Goal: Task Accomplishment & Management: Manage account settings

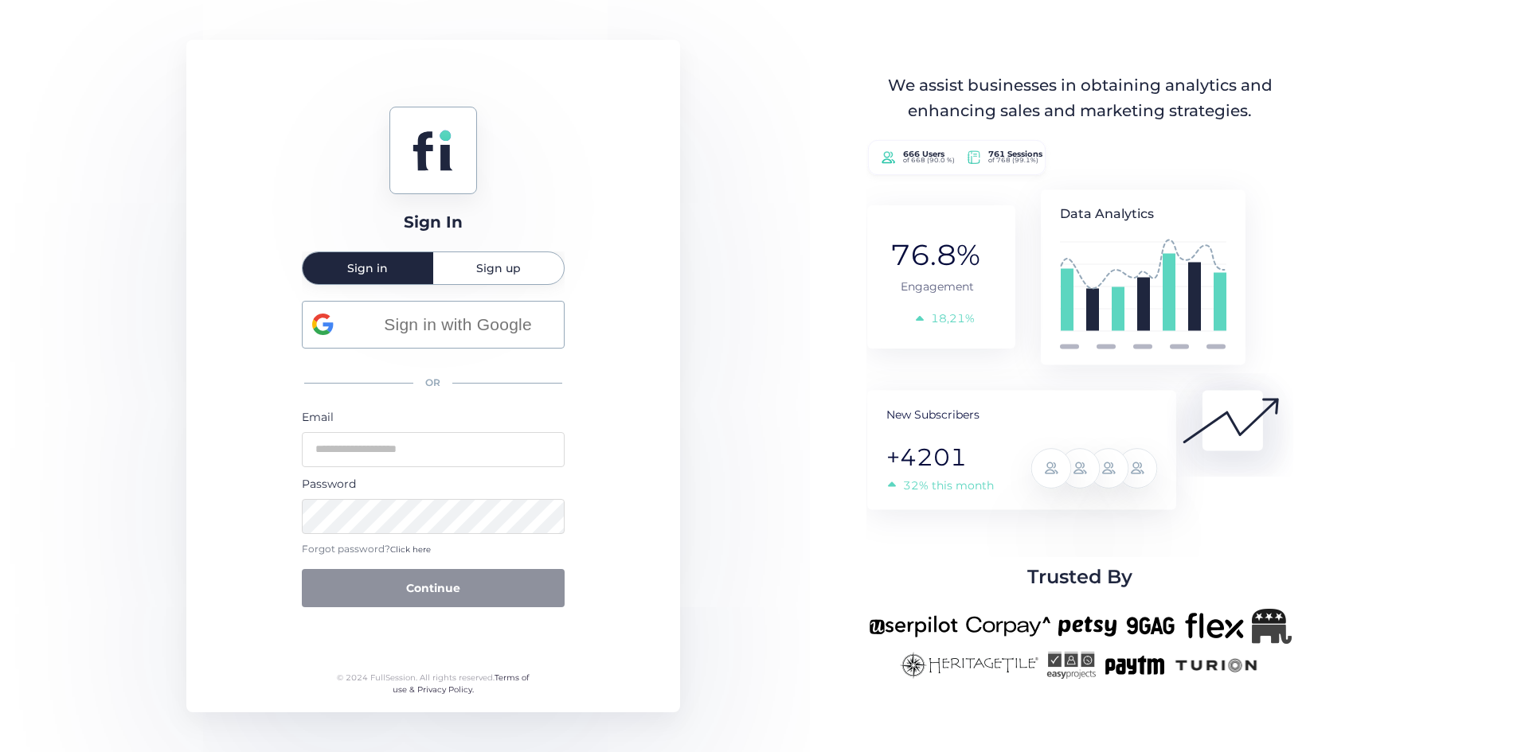
type input "**********"
click at [432, 600] on button "Continue" at bounding box center [433, 588] width 263 height 38
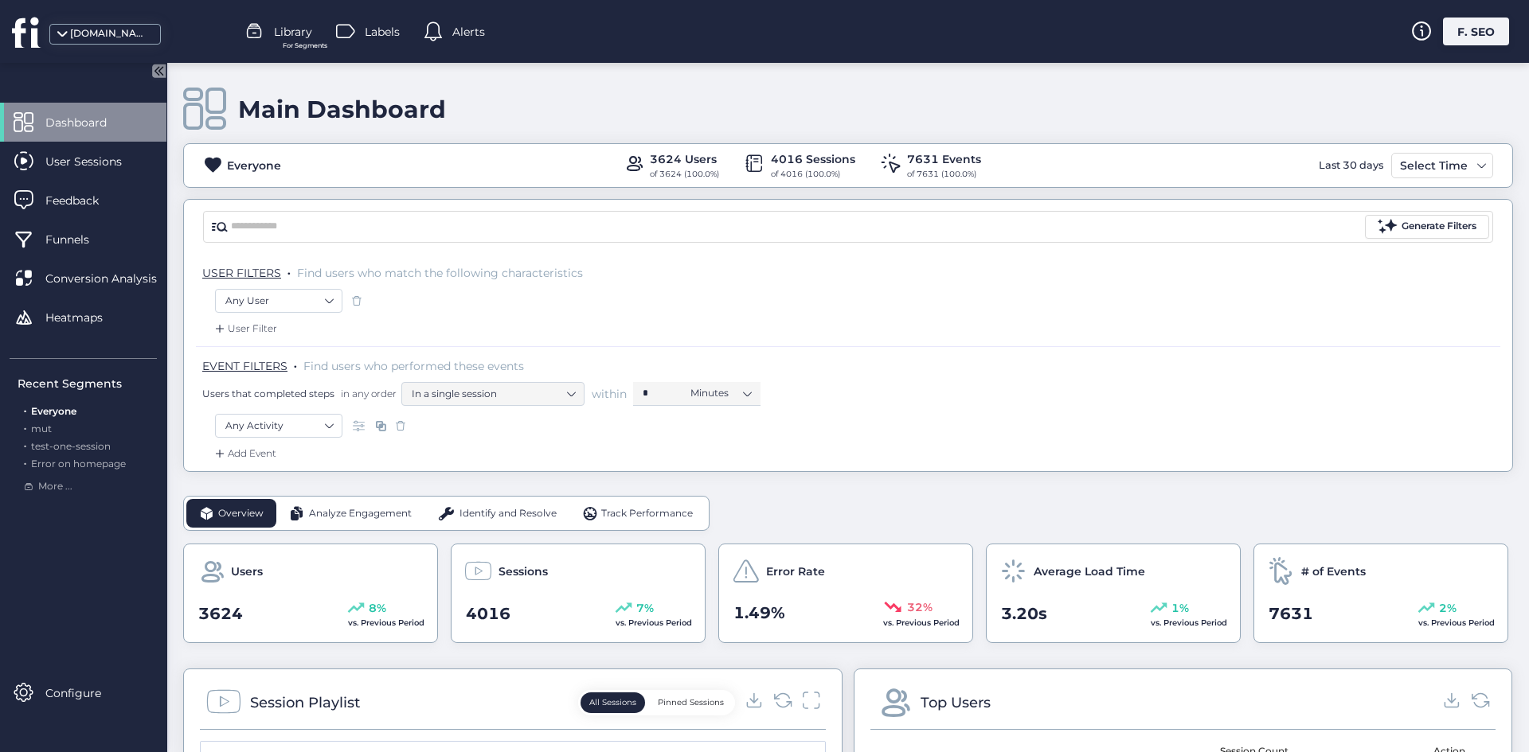
click at [1455, 25] on div "F. SEO" at bounding box center [1476, 32] width 66 height 28
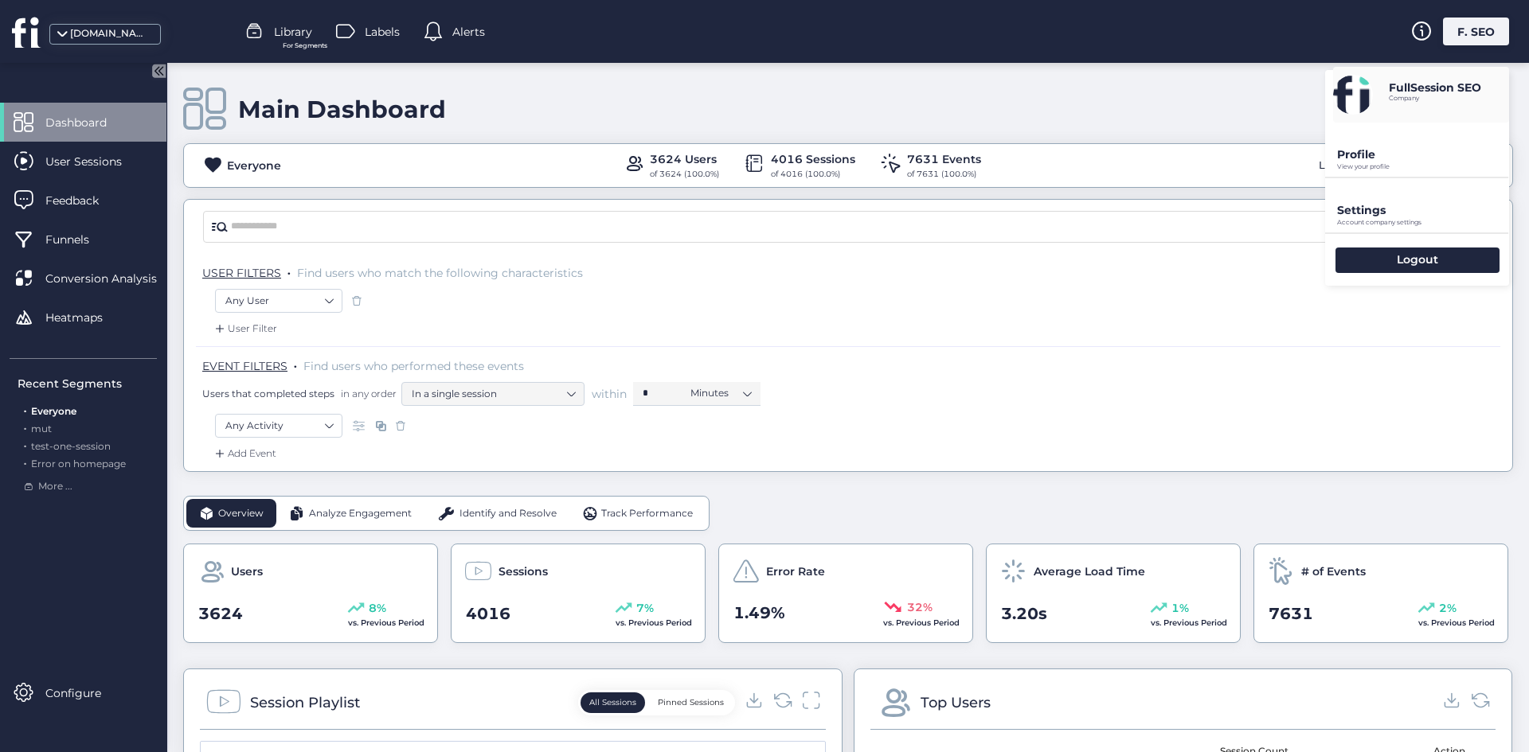
click at [1378, 148] on p "Profile" at bounding box center [1423, 154] width 172 height 14
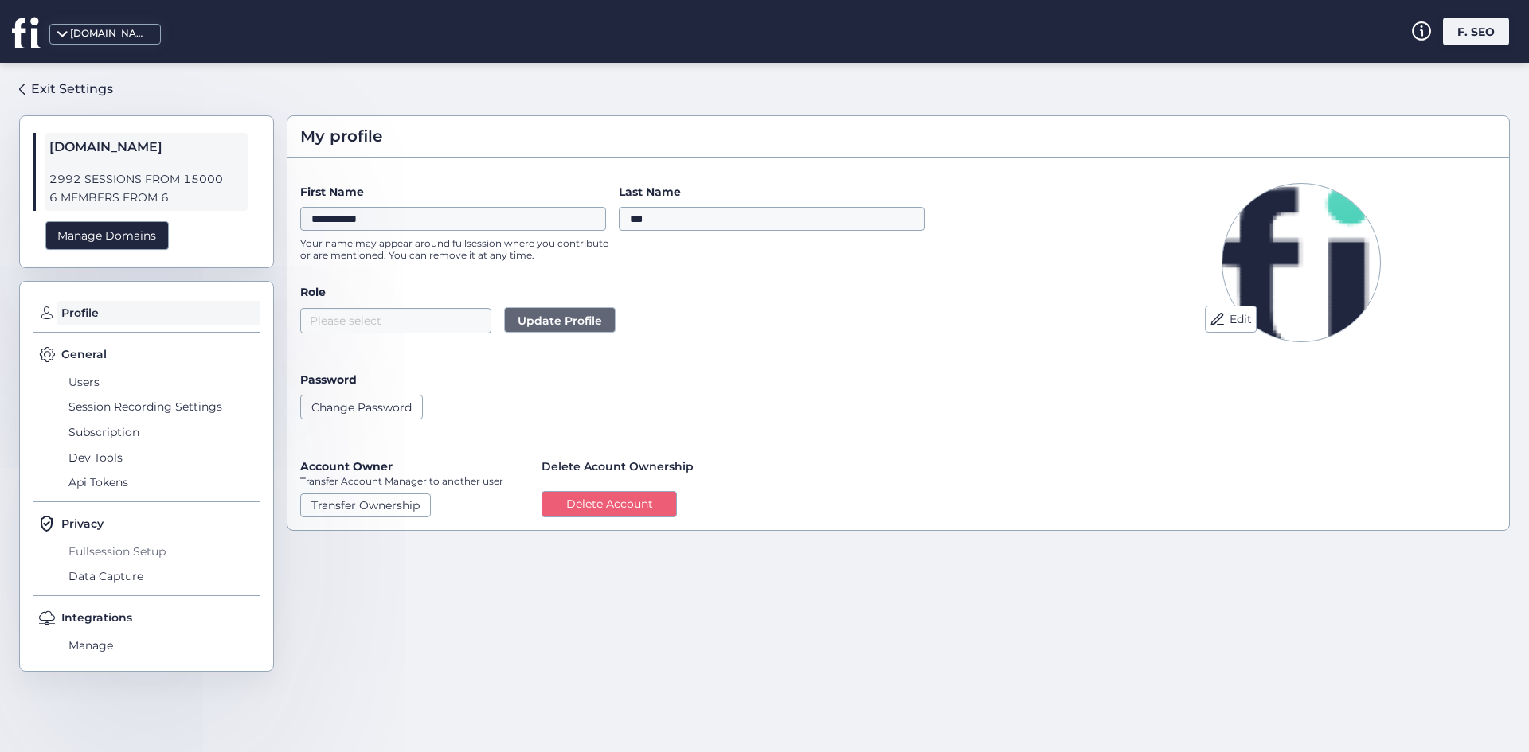
click at [96, 555] on span "Fullsession Setup" at bounding box center [162, 551] width 196 height 25
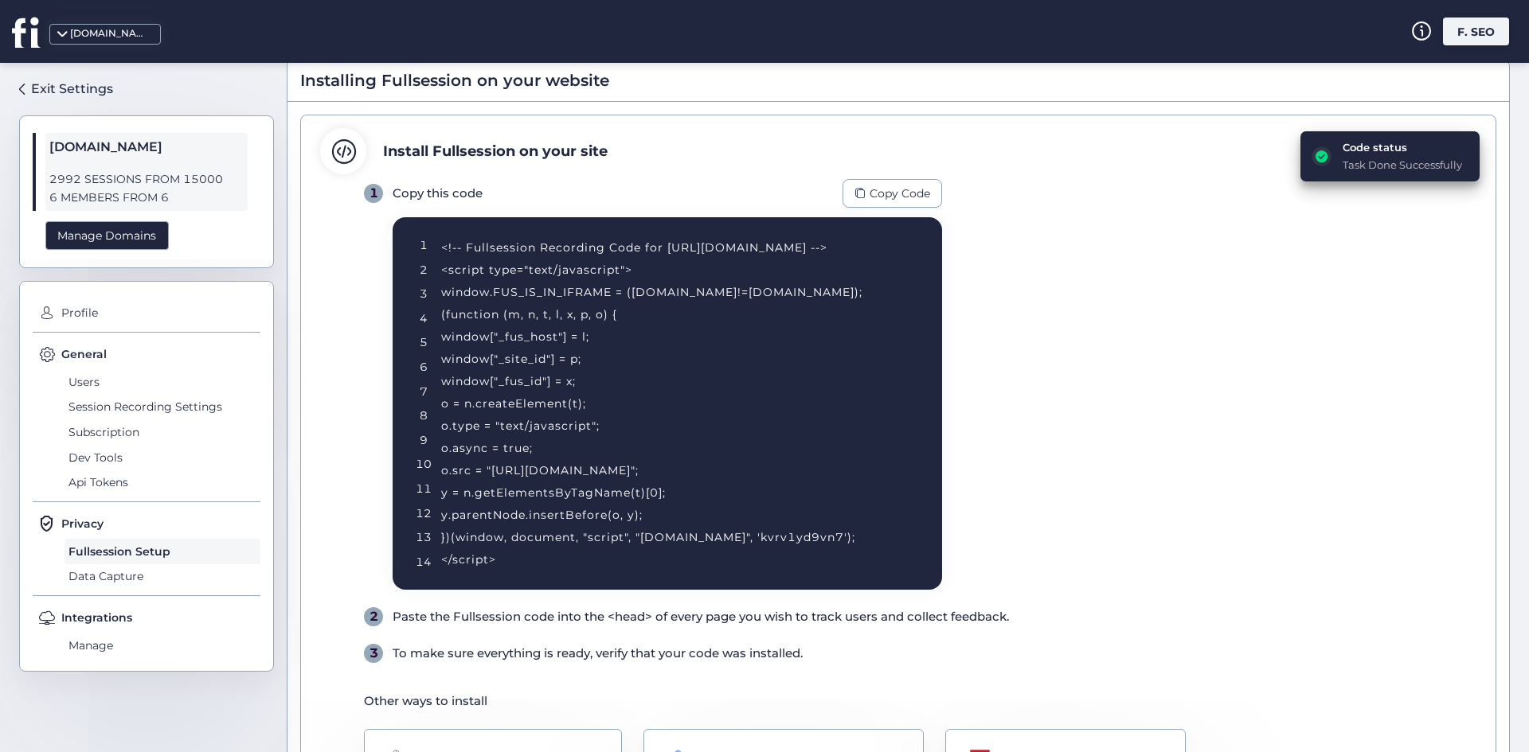
scroll to position [80, 0]
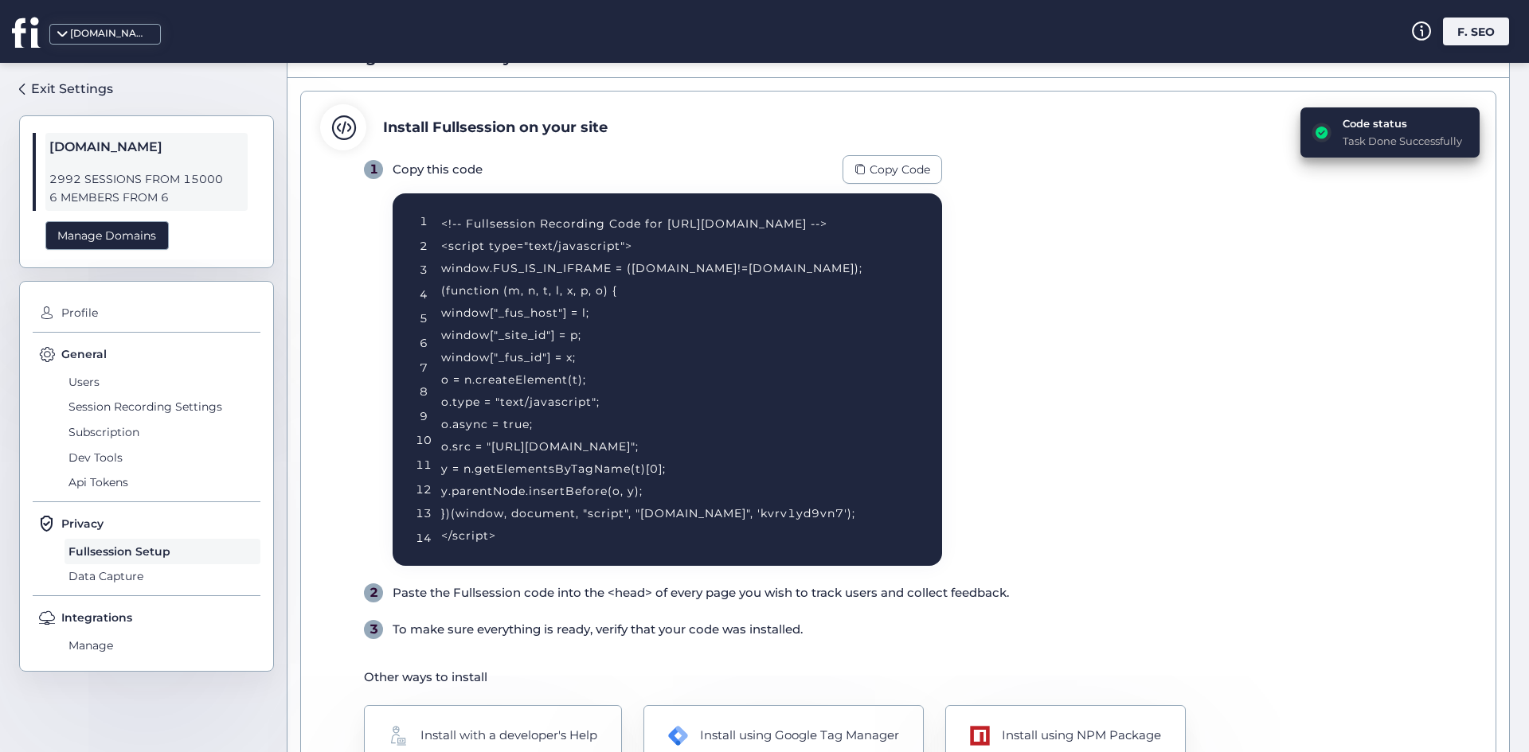
click at [815, 515] on div "<!-- Fullsession Recording Code for [URL][DOMAIN_NAME] --> <script type="text/j…" at bounding box center [672, 380] width 462 height 334
copy div "kvrv1yd9vn7"
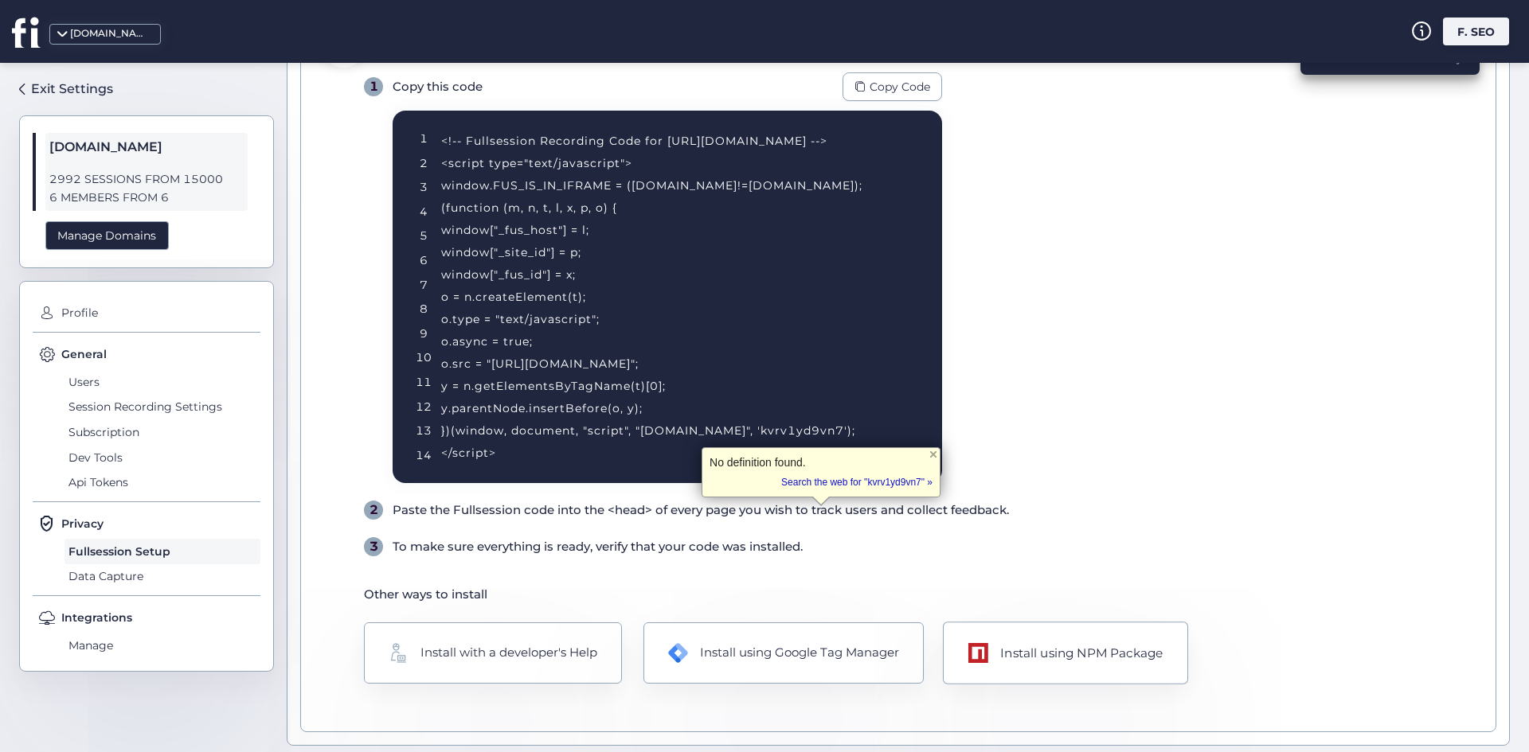
scroll to position [169, 0]
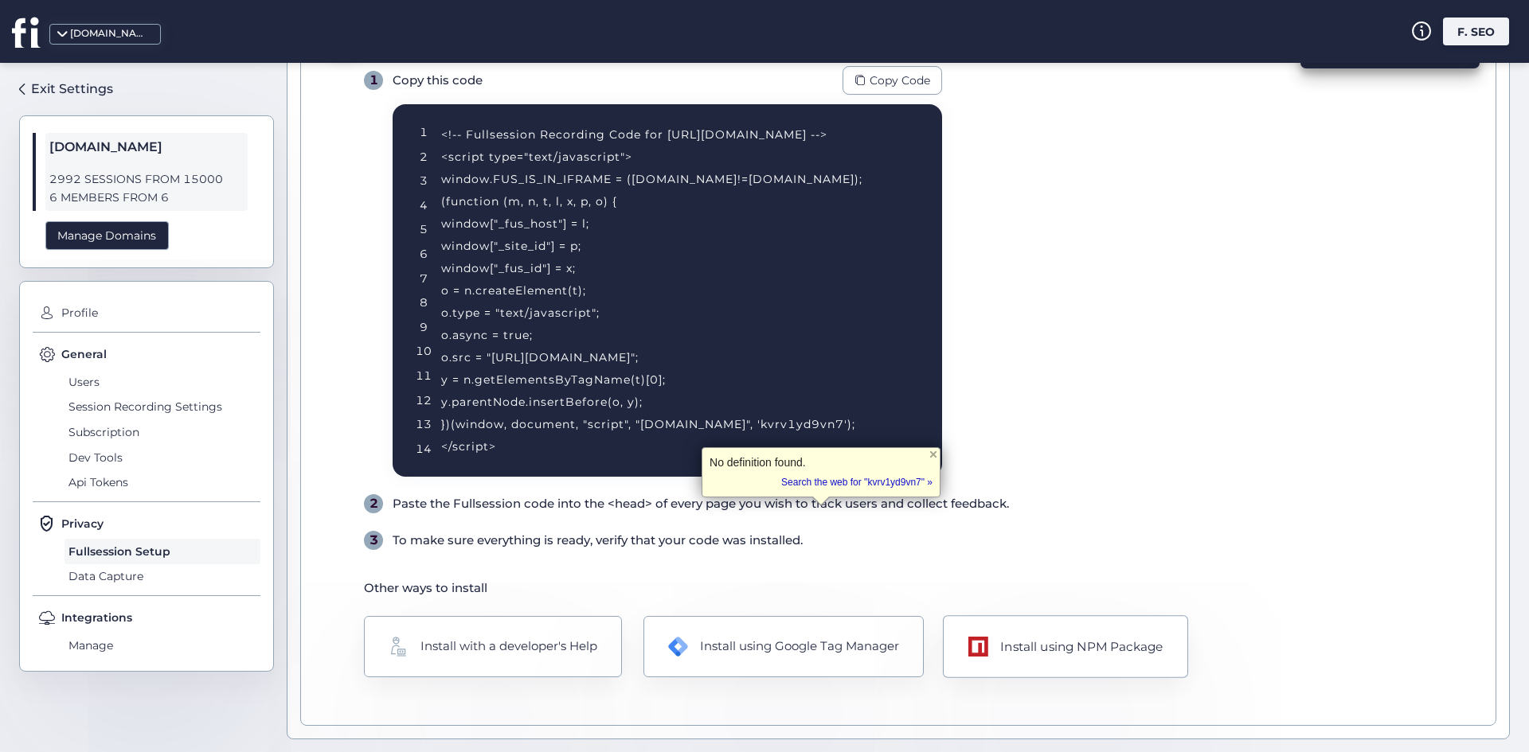
click at [957, 623] on div "Install using NPM Package" at bounding box center [1065, 646] width 245 height 63
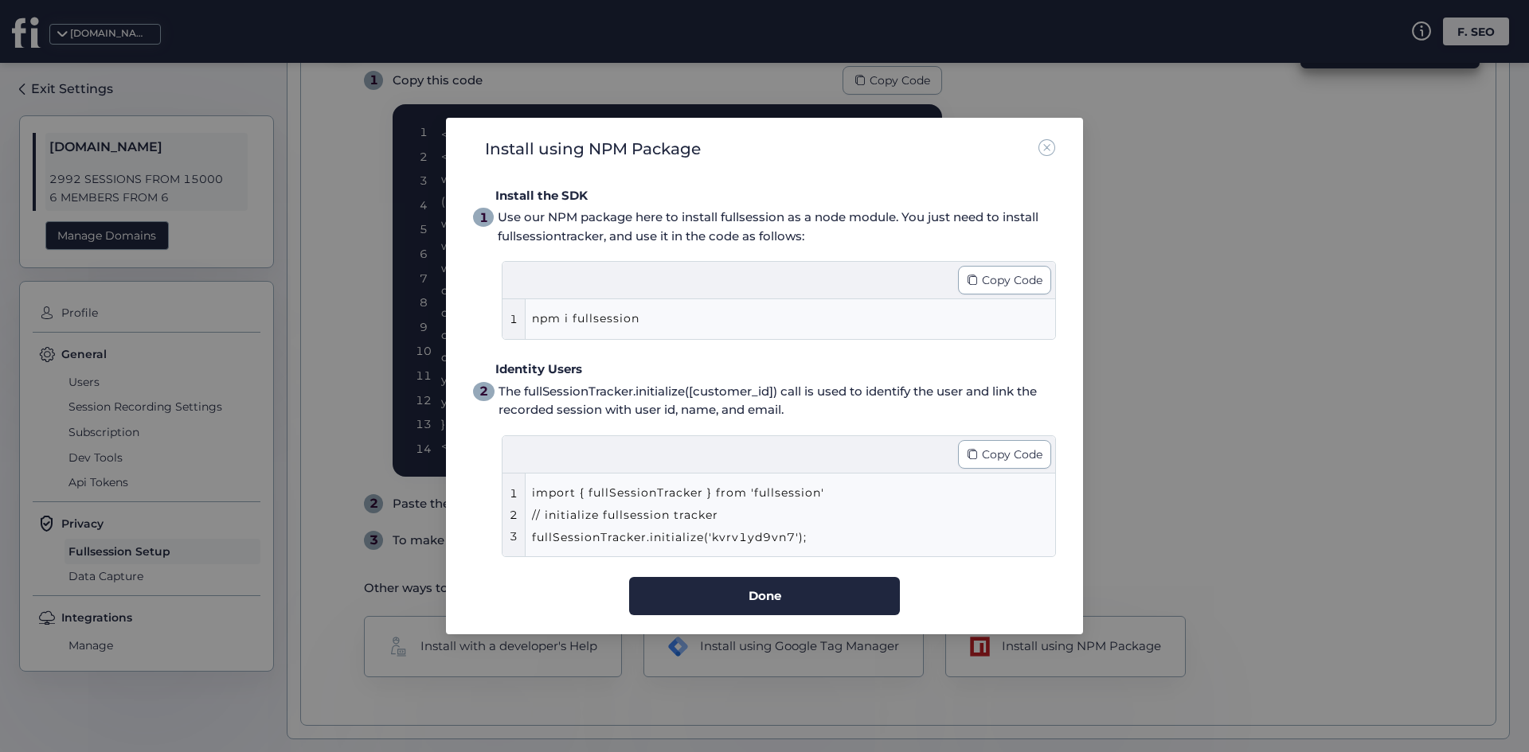
drag, startPoint x: 1174, startPoint y: 215, endPoint x: 955, endPoint y: 131, distance: 235.1
click at [1180, 210] on nz-modal-container "Install using NPM Package Install the SDK 1 Use our NPM package here to install…" at bounding box center [764, 376] width 1529 height 752
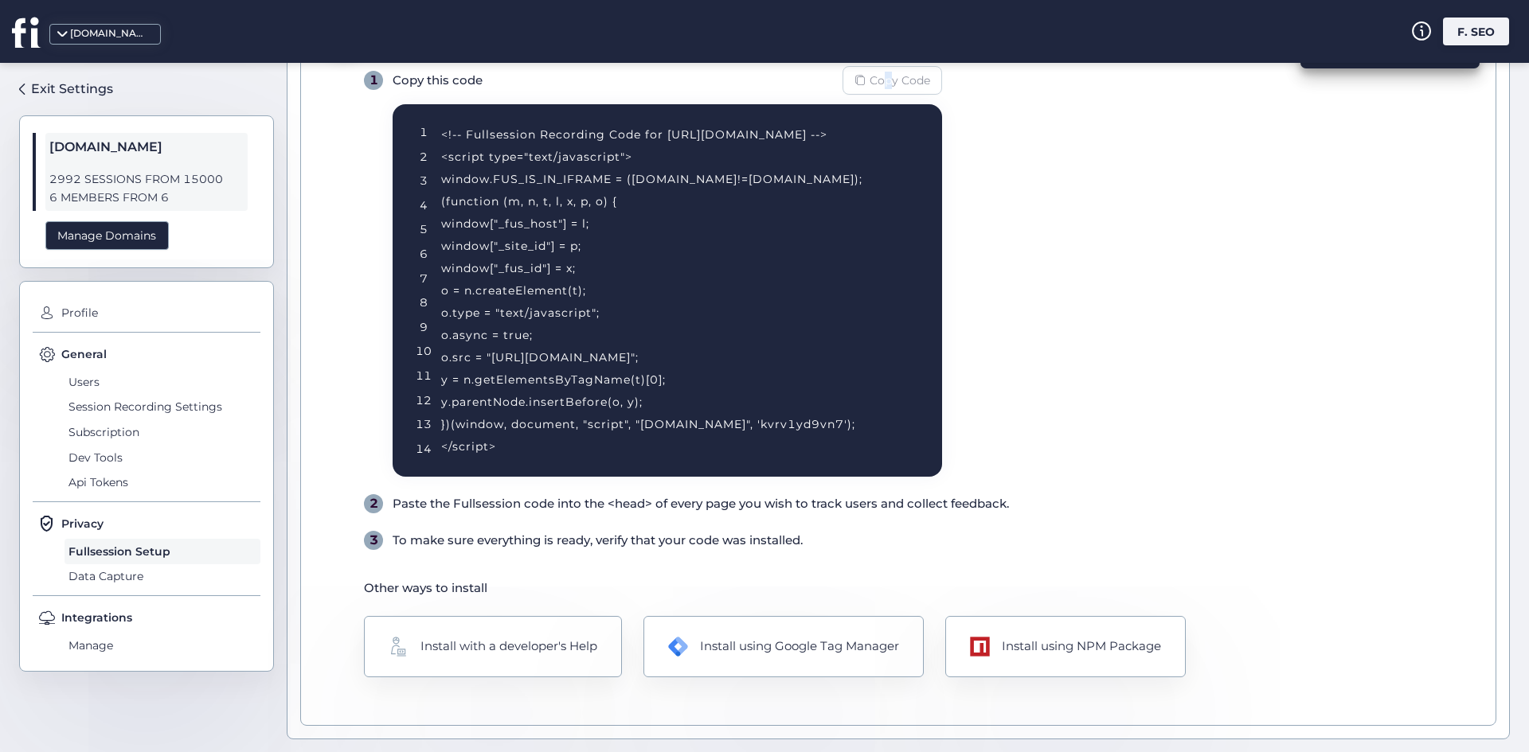
click at [888, 83] on span "Copy Code" at bounding box center [899, 81] width 61 height 18
click at [1029, 666] on div "Install using NPM Package" at bounding box center [1065, 646] width 245 height 63
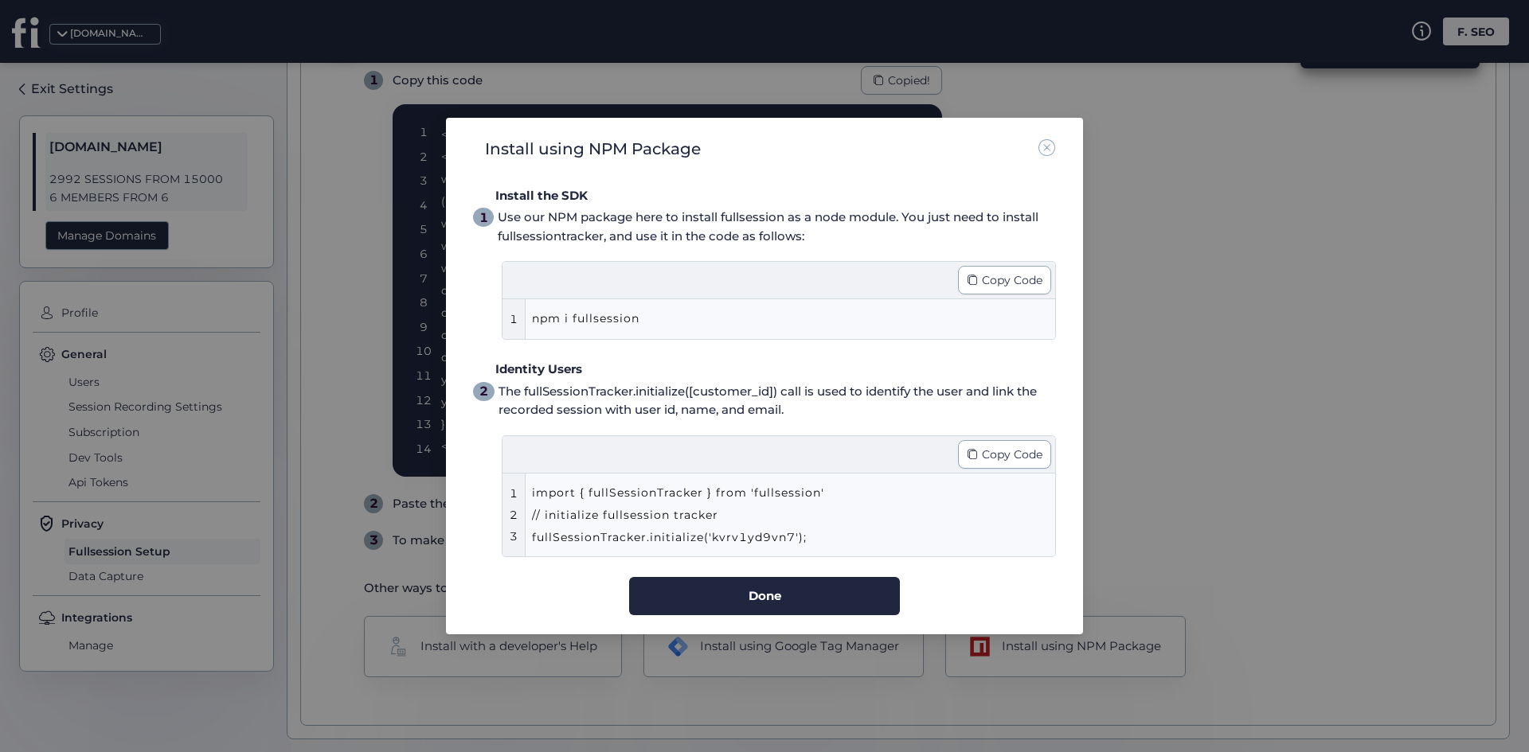
click at [757, 528] on div "import { fullSessionTracker } from 'fullsession' // initialize fullsession trac…" at bounding box center [763, 515] width 462 height 67
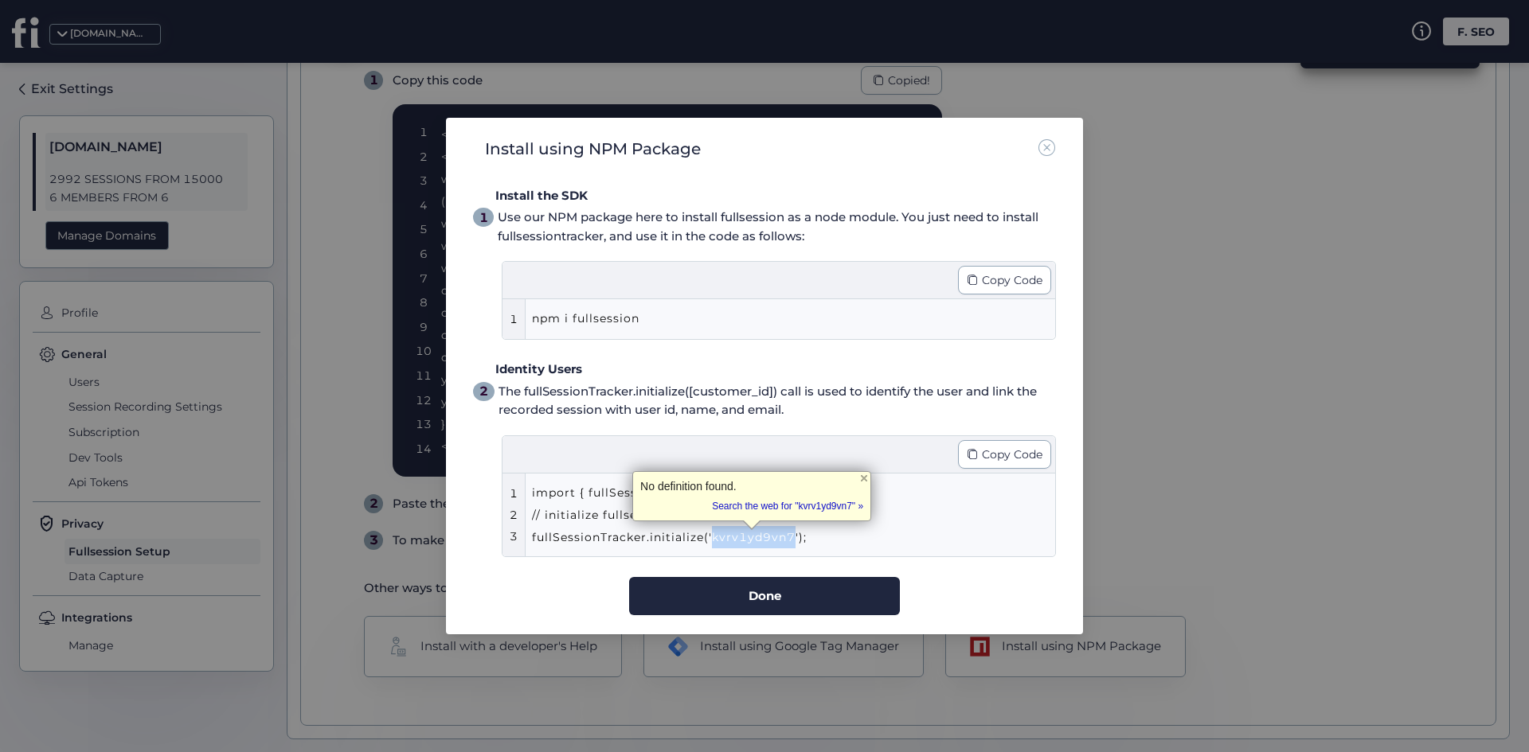
copy div "kvrv1yd9vn7"
